Goal: Check status: Check status

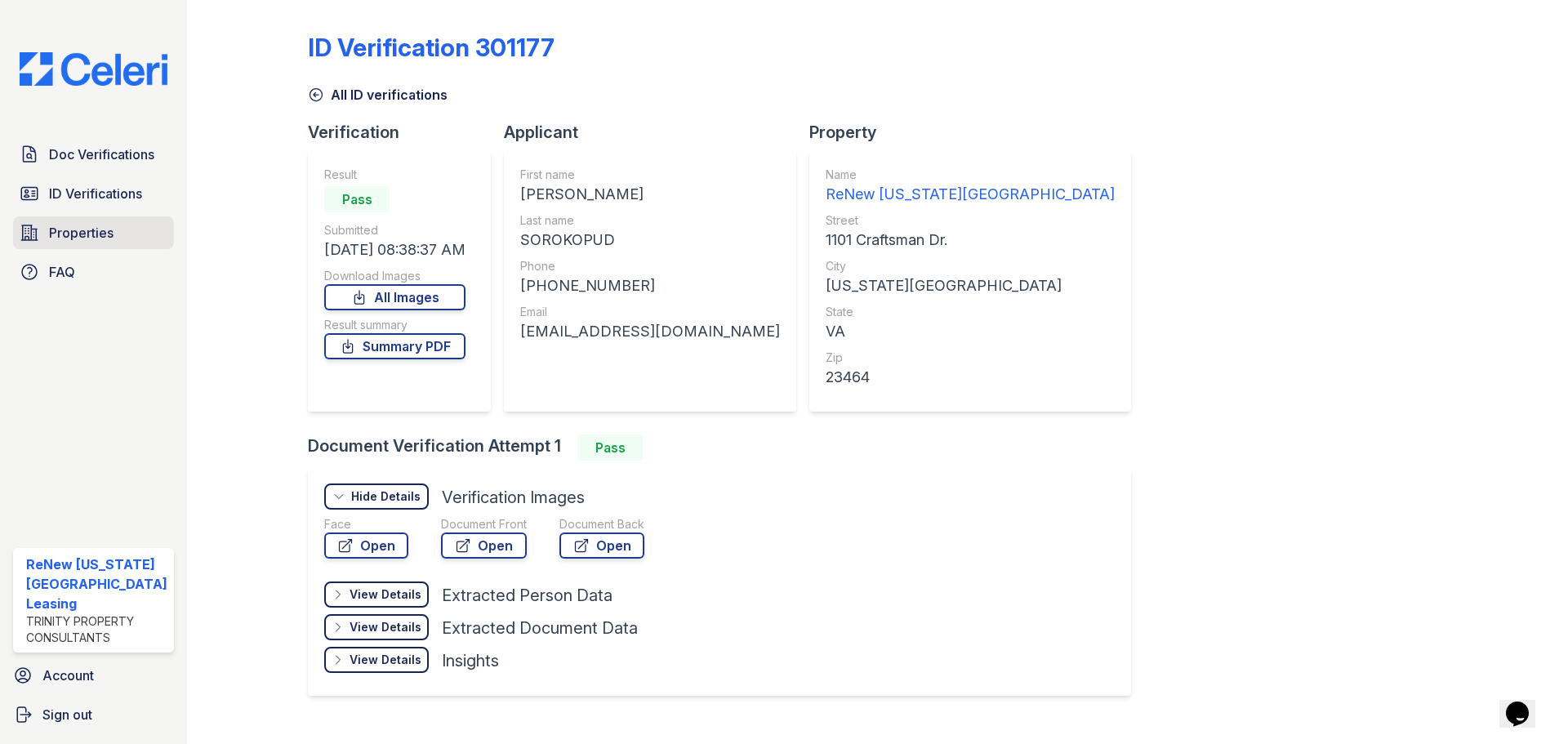
click at [108, 242] on link "Properties" at bounding box center [93, 232] width 161 height 32
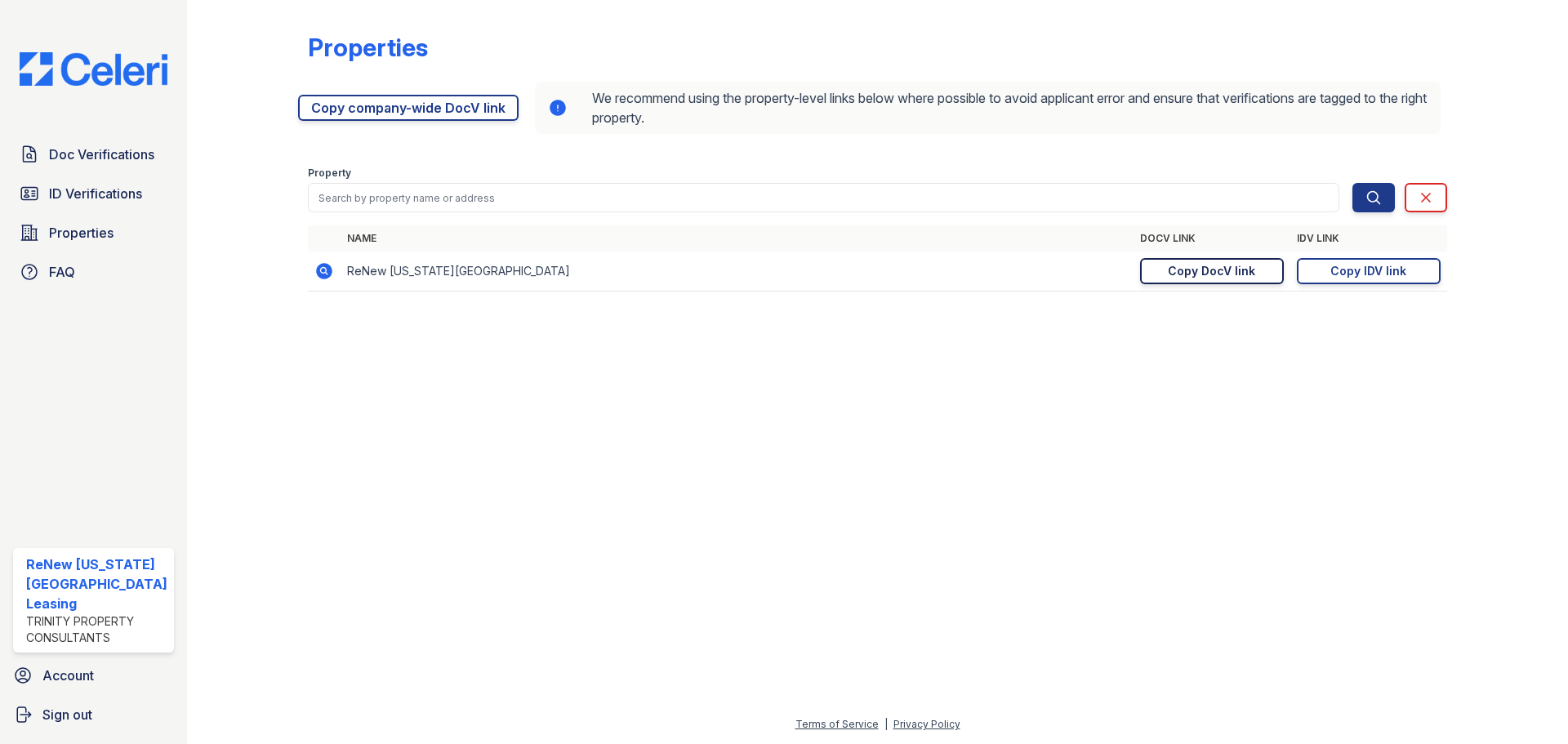
click at [1163, 272] on link "Copy DocV link Copy link" at bounding box center [1212, 271] width 144 height 26
click at [1317, 276] on link "Copy IDV link Copy link" at bounding box center [1369, 271] width 144 height 26
click at [129, 154] on span "Doc Verifications" at bounding box center [102, 154] width 106 height 19
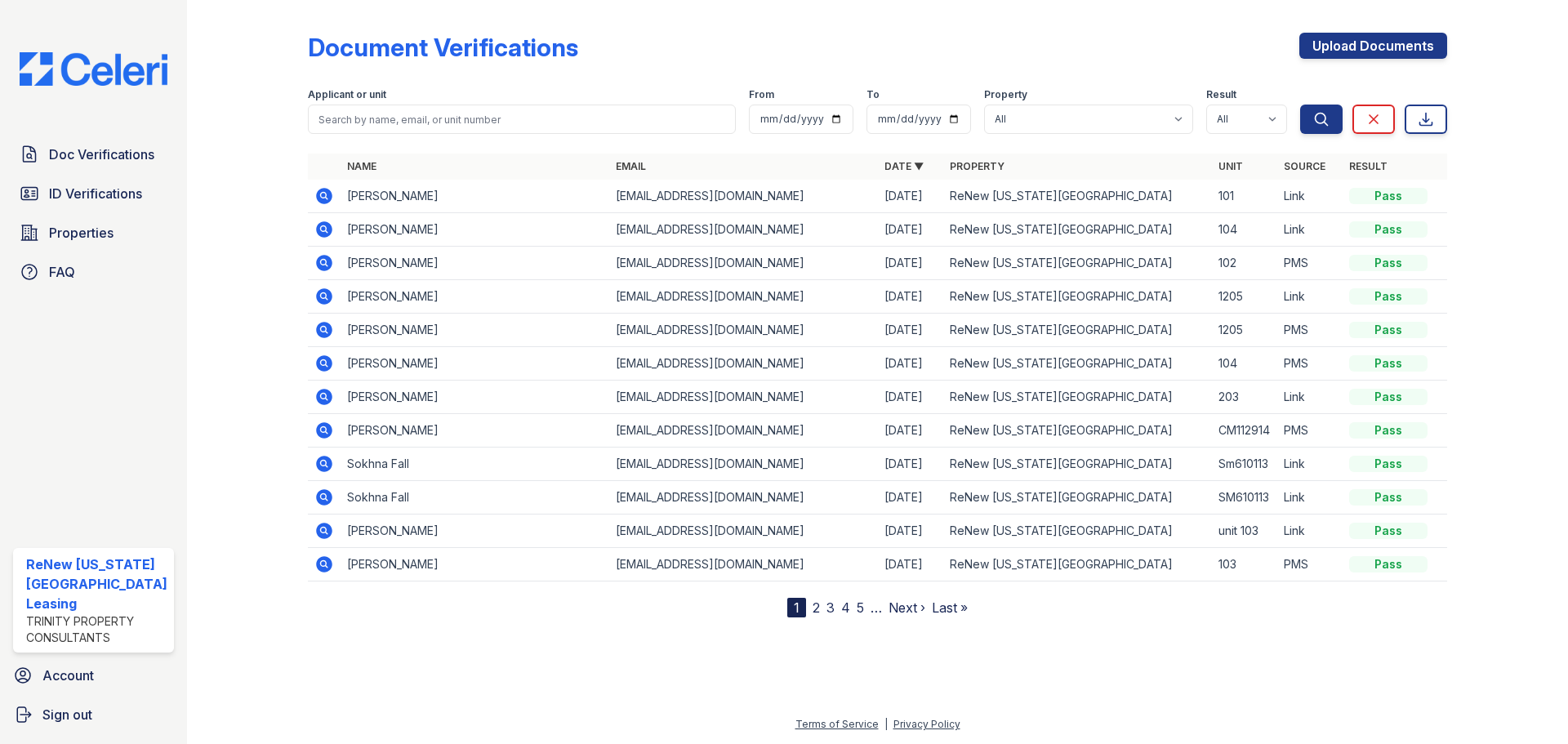
click at [809, 604] on nav "1 2 3 4 5 … Next › Last »" at bounding box center [878, 607] width 181 height 19
click at [813, 604] on link "2" at bounding box center [816, 608] width 7 height 17
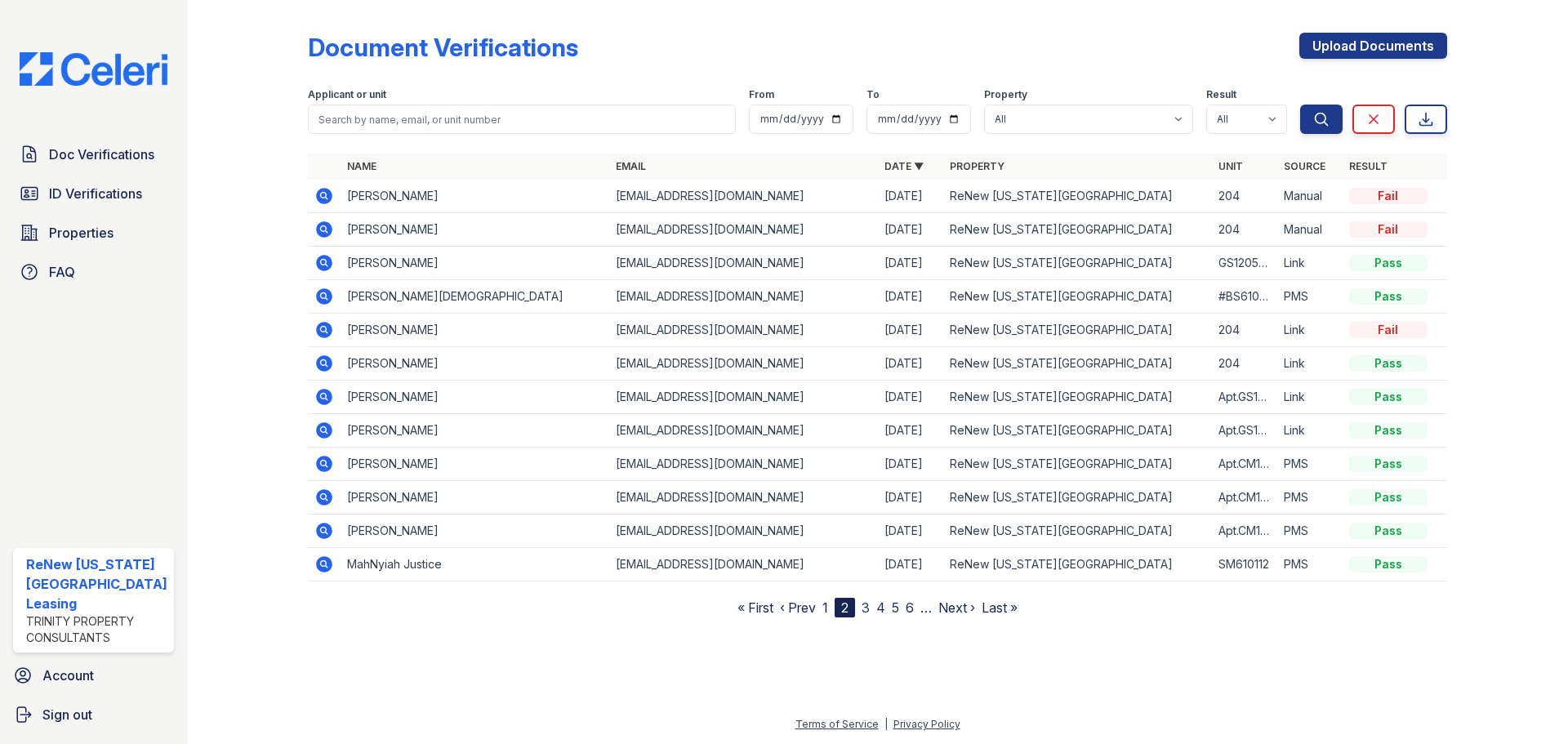
click at [321, 527] on icon at bounding box center [325, 531] width 17 height 17
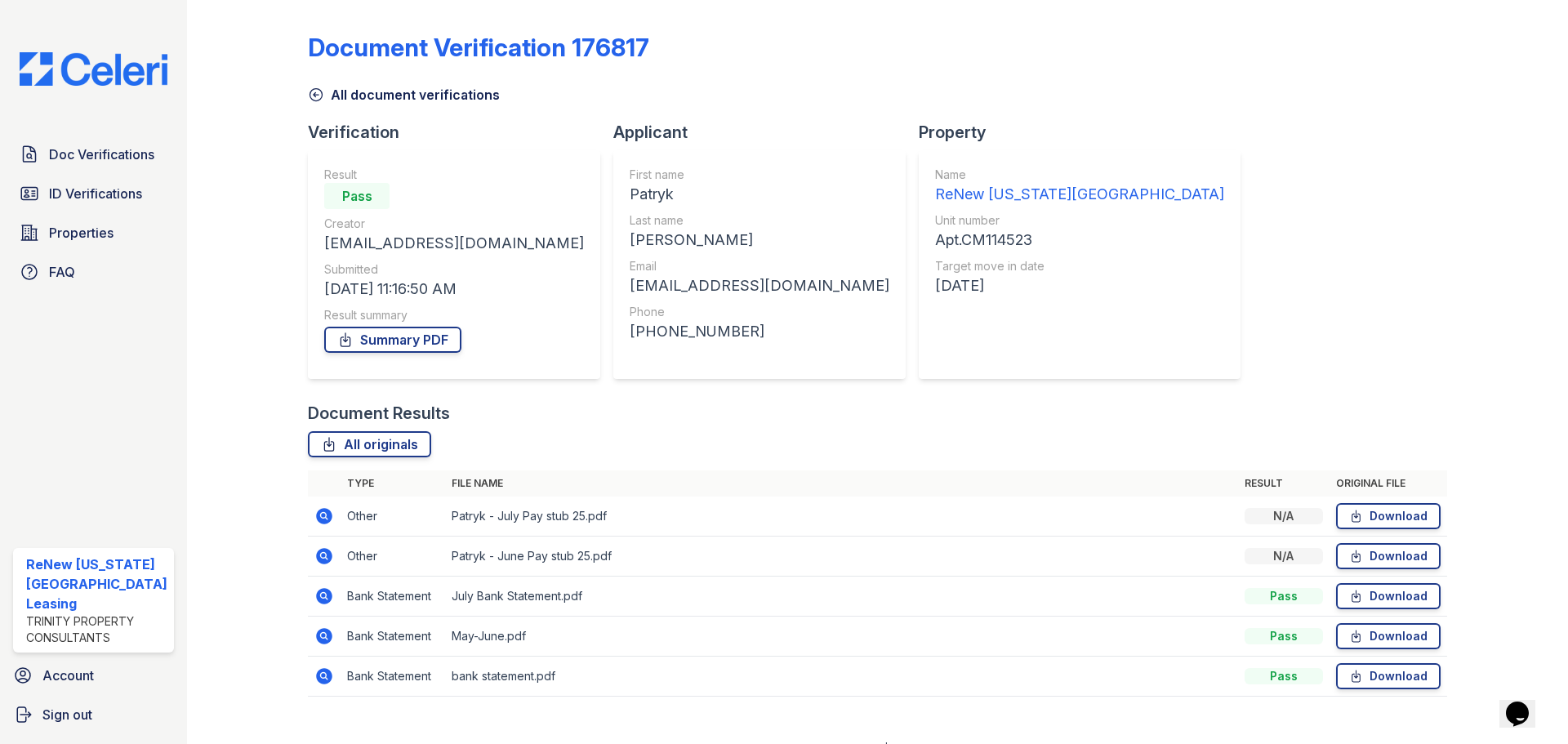
click at [324, 639] on icon at bounding box center [325, 636] width 17 height 17
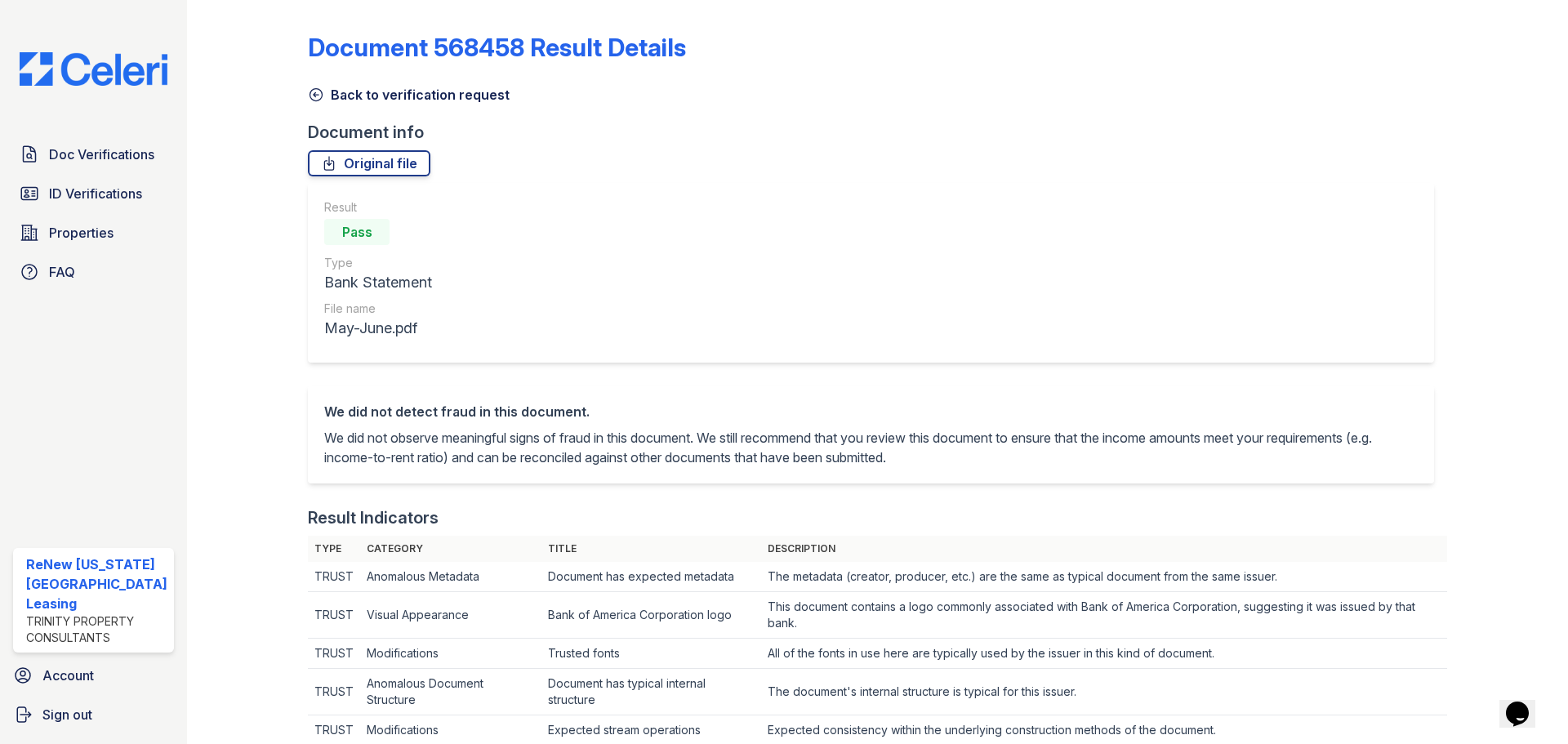
click at [317, 96] on icon at bounding box center [316, 95] width 17 height 17
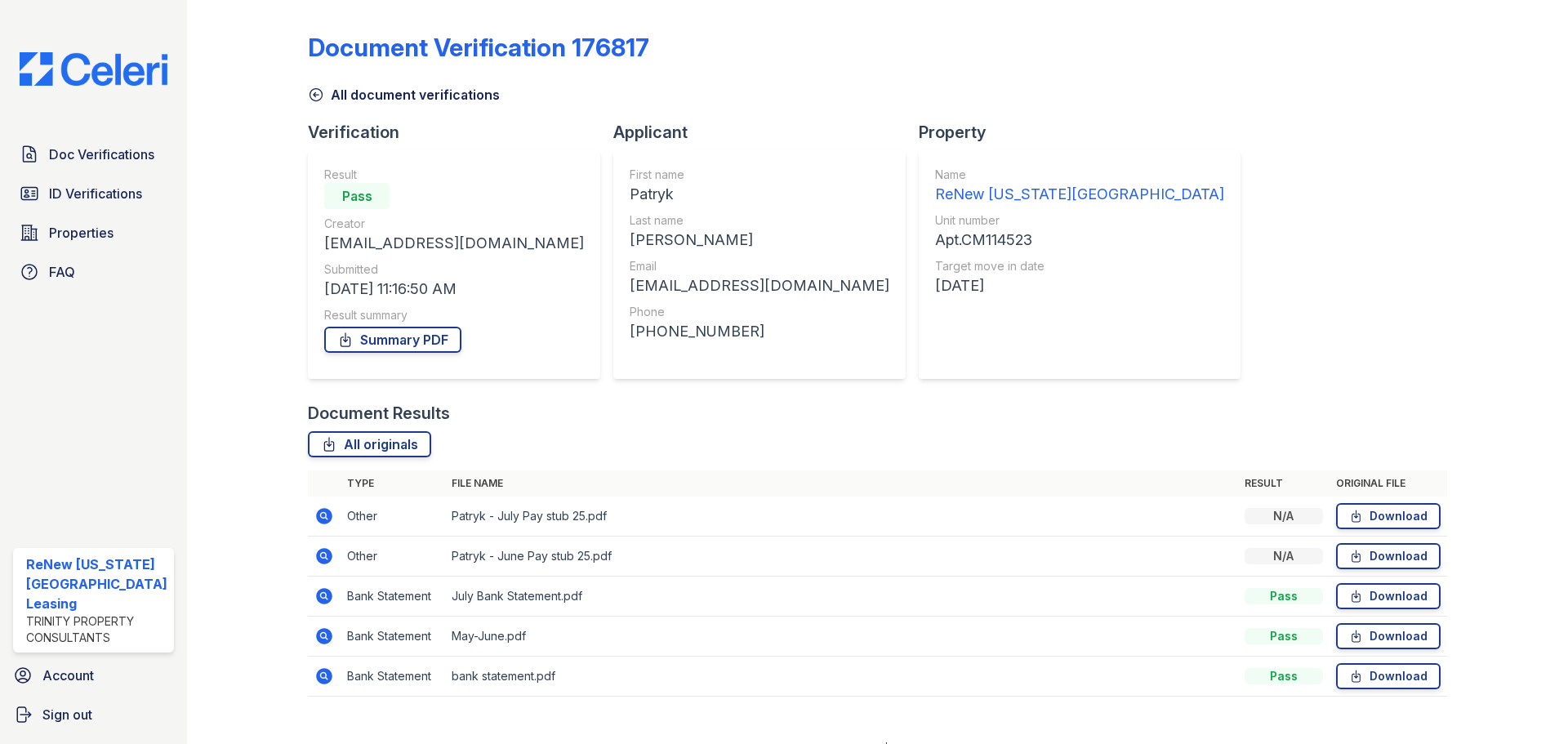
click at [321, 676] on icon at bounding box center [323, 674] width 4 height 4
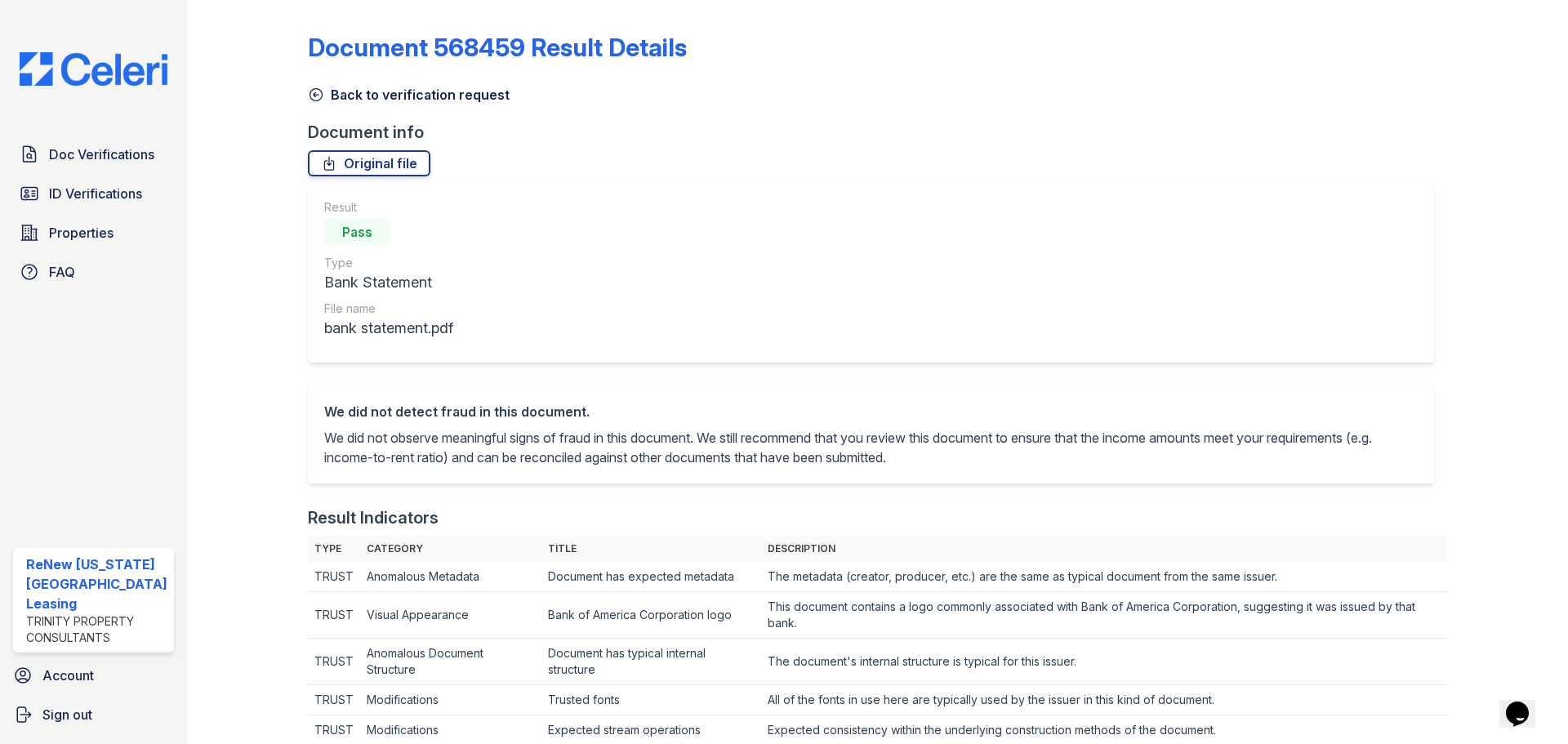
click at [314, 97] on icon at bounding box center [316, 95] width 17 height 17
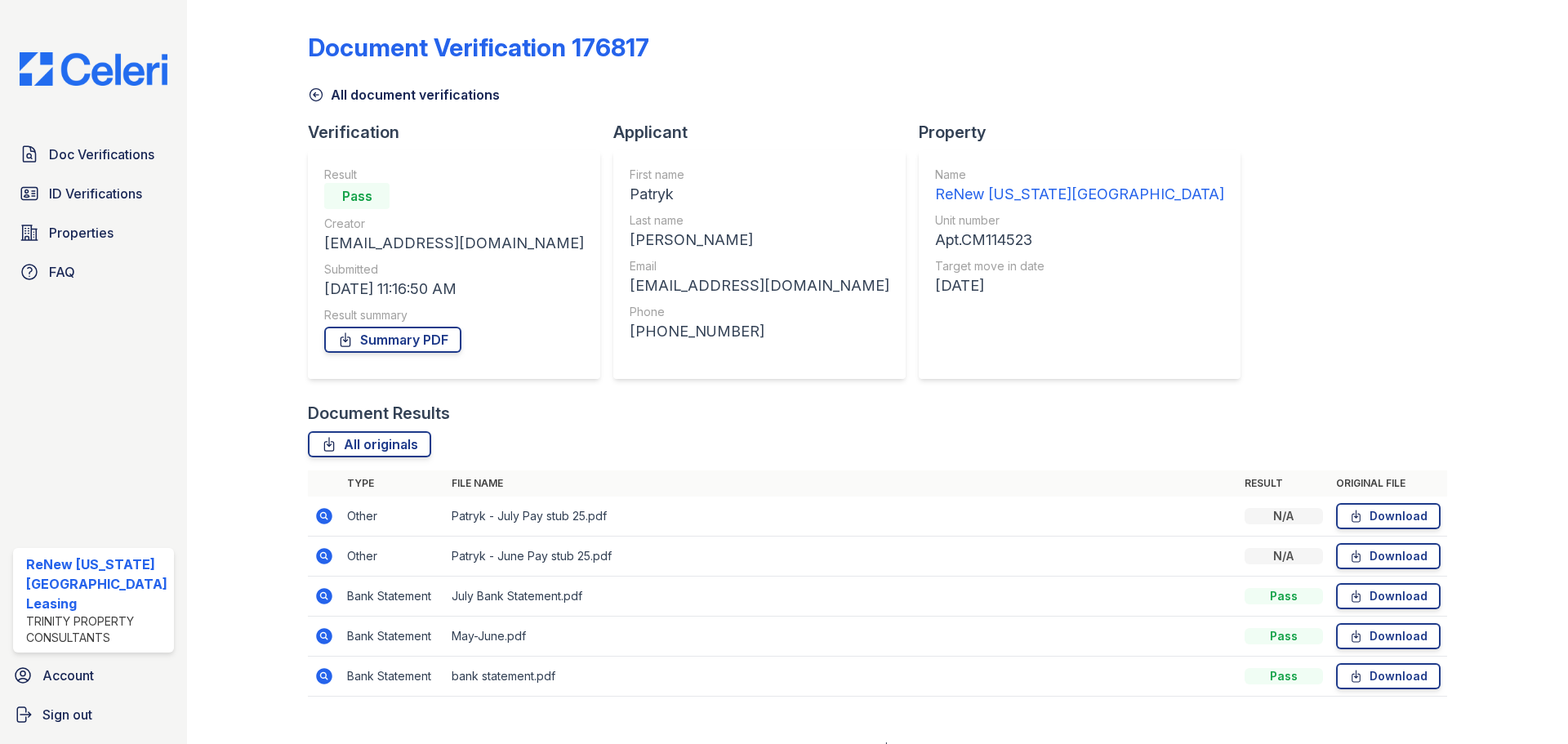
click at [317, 515] on icon at bounding box center [325, 517] width 17 height 17
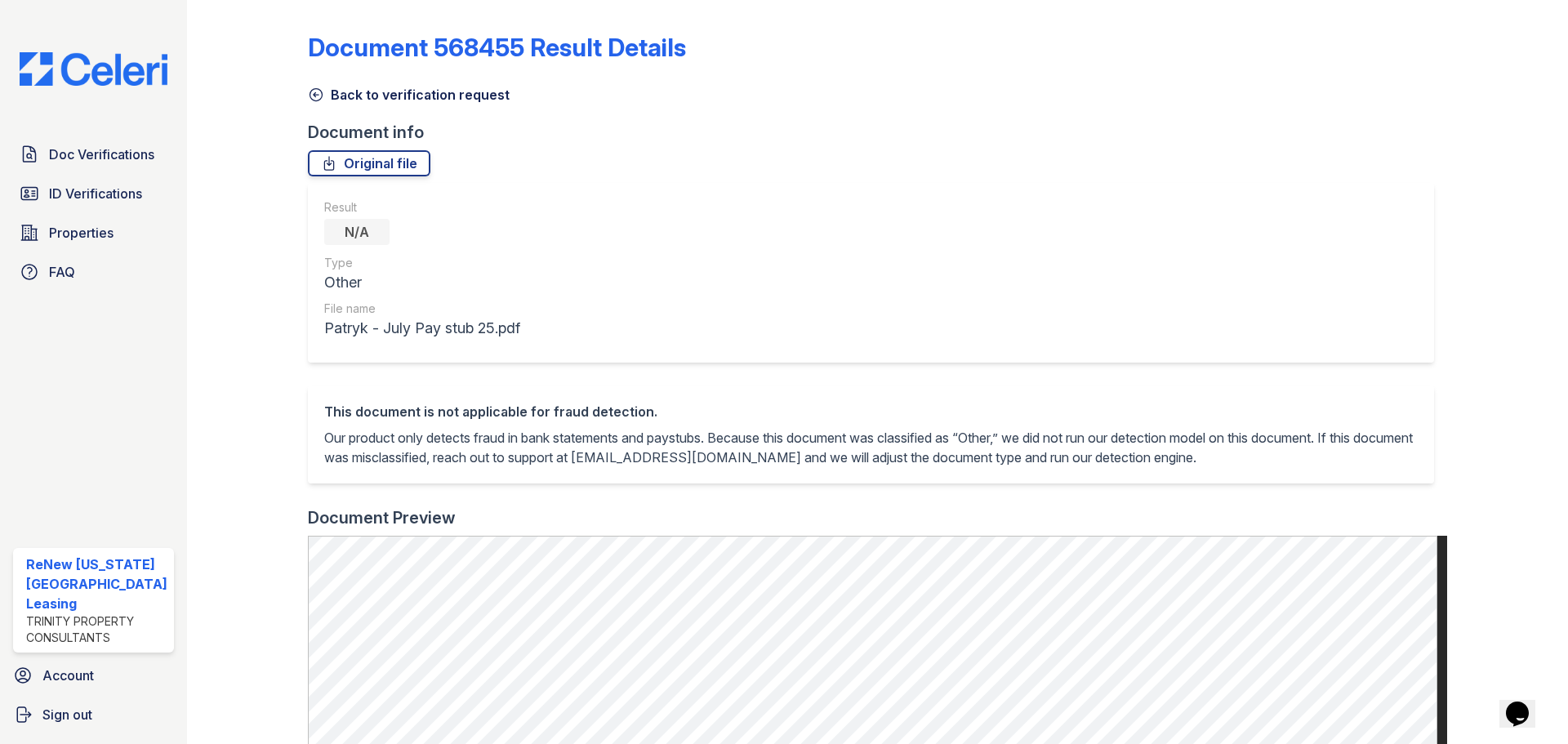
click at [312, 91] on icon at bounding box center [316, 95] width 17 height 17
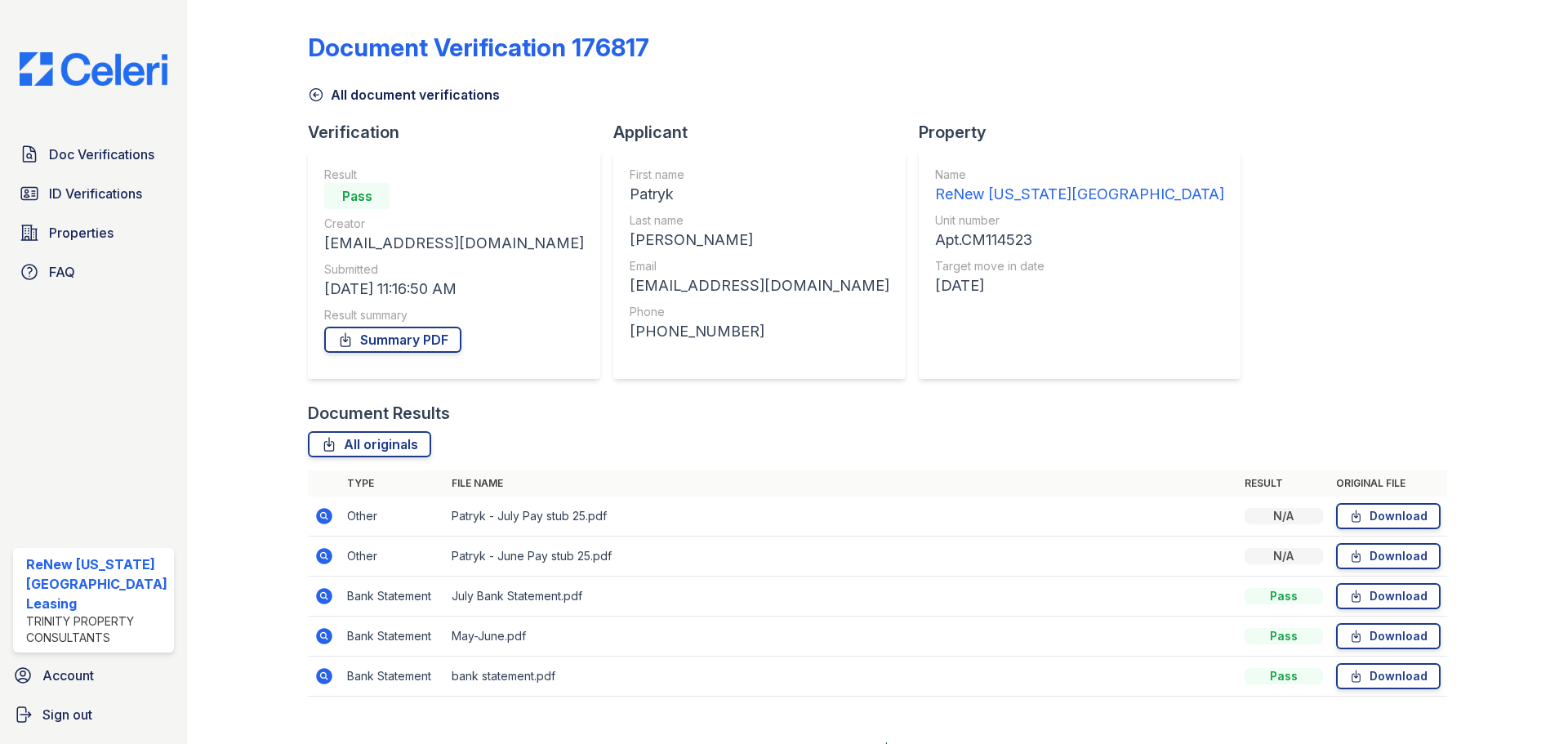
click at [312, 98] on icon at bounding box center [316, 95] width 17 height 17
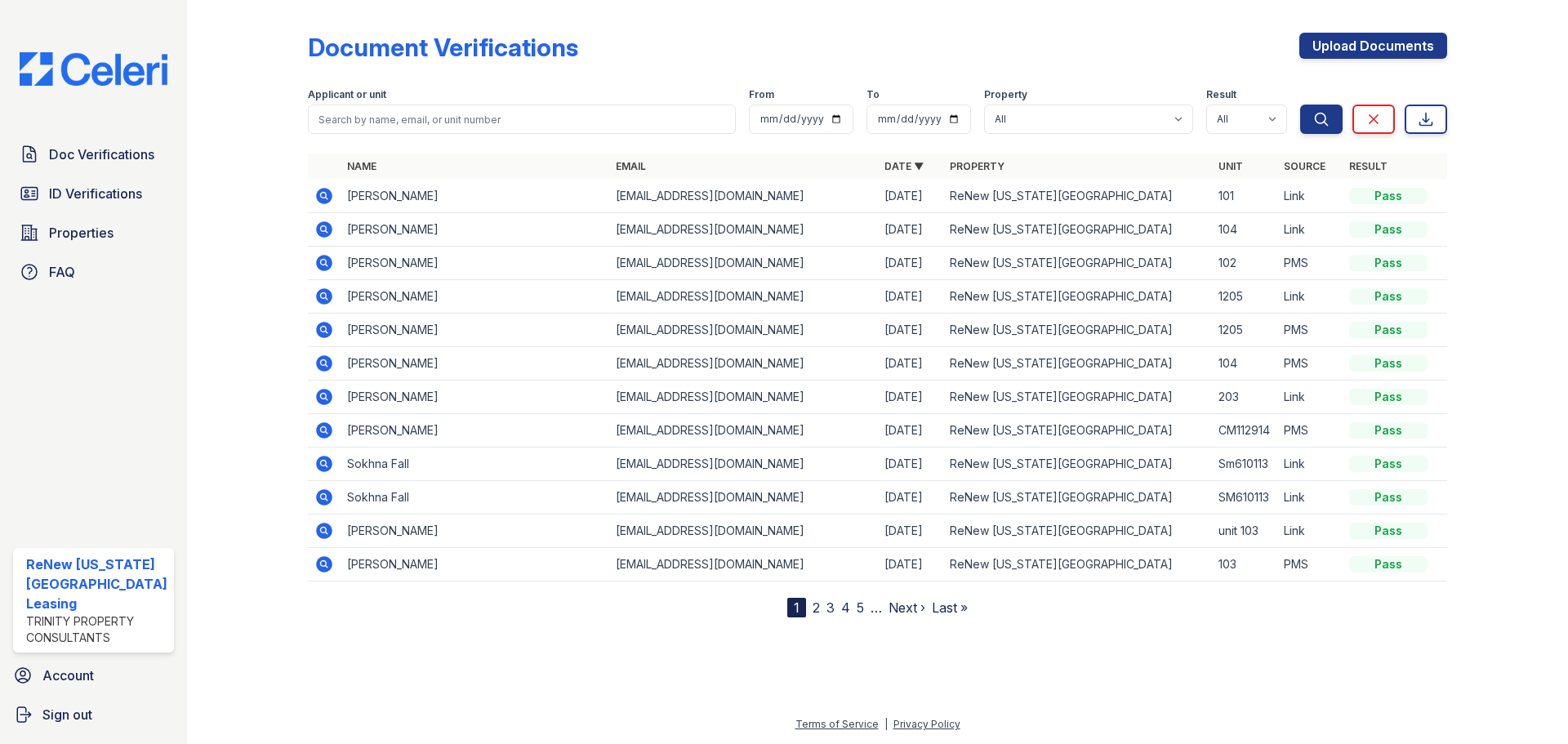
click at [813, 603] on link "2" at bounding box center [816, 608] width 7 height 17
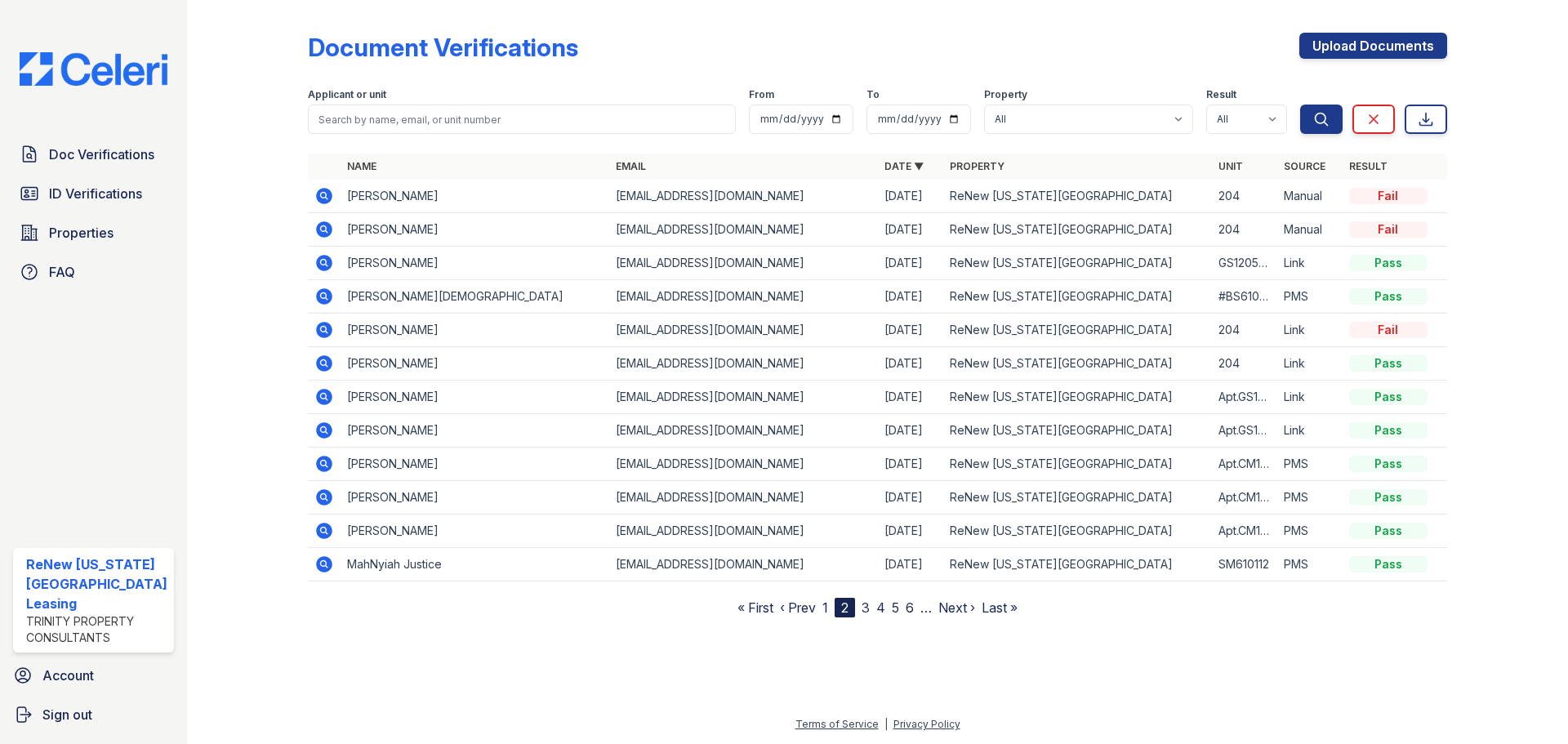
click at [328, 494] on icon at bounding box center [325, 497] width 17 height 17
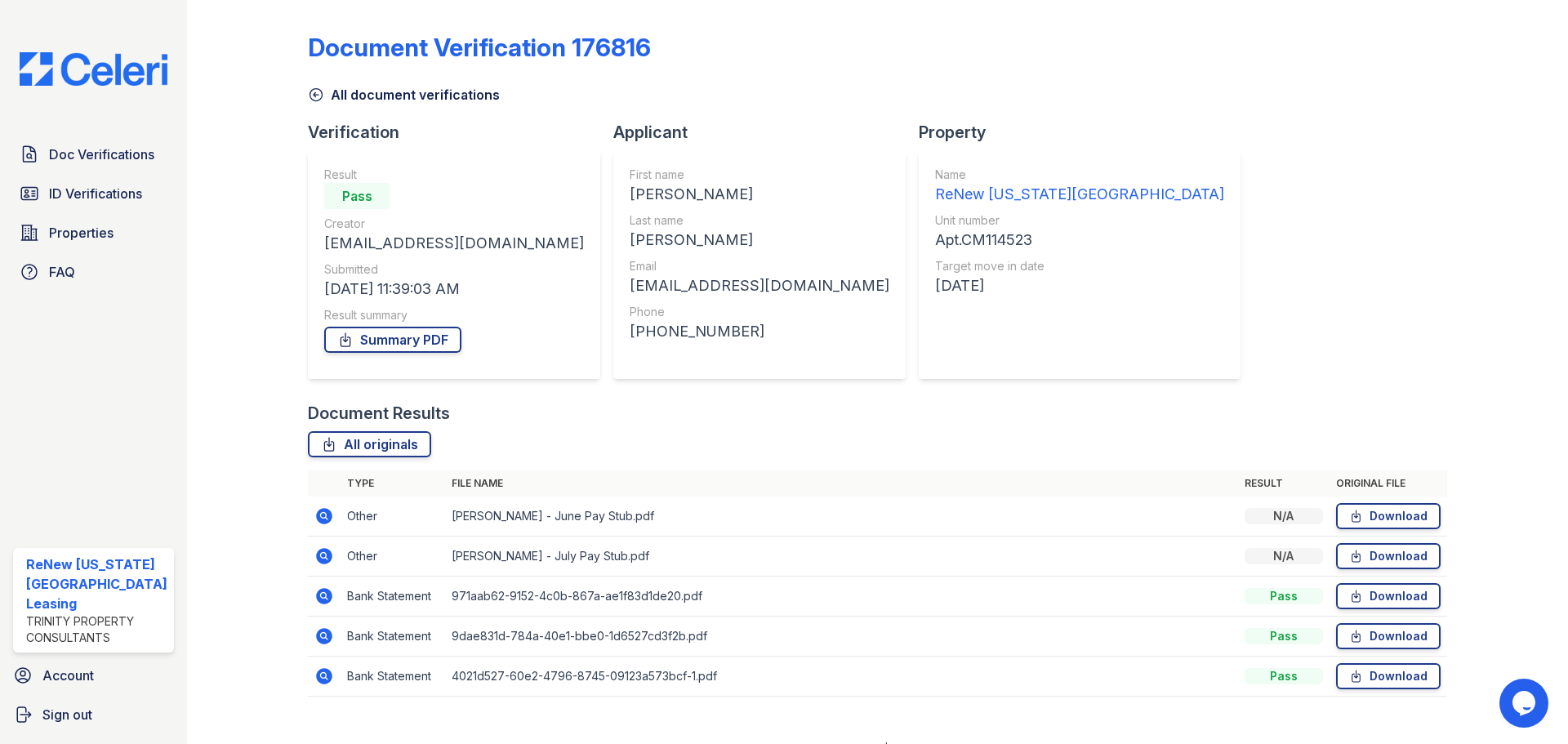
click at [322, 558] on icon at bounding box center [324, 556] width 19 height 19
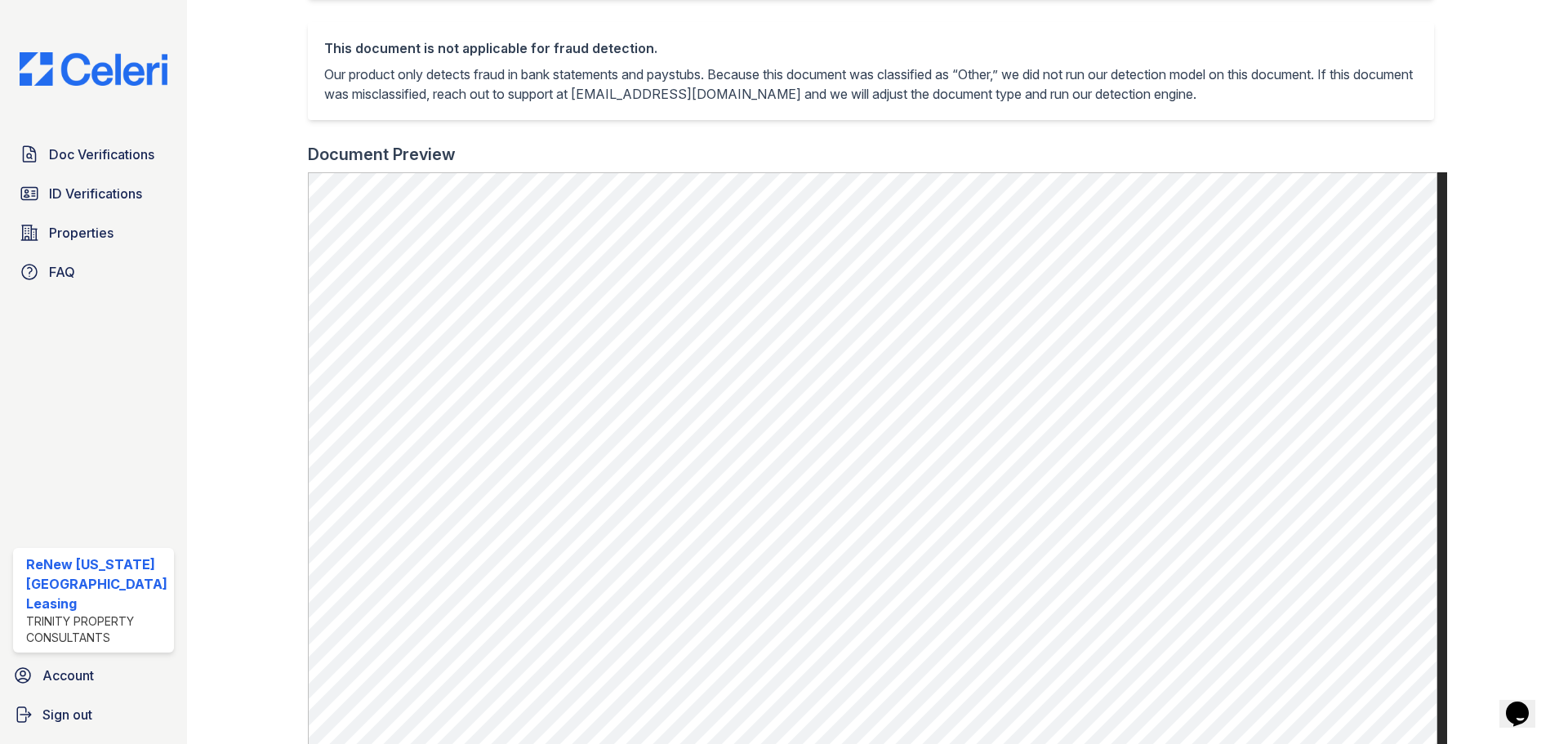
scroll to position [408, 0]
